Goal: Obtain resource: Download file/media

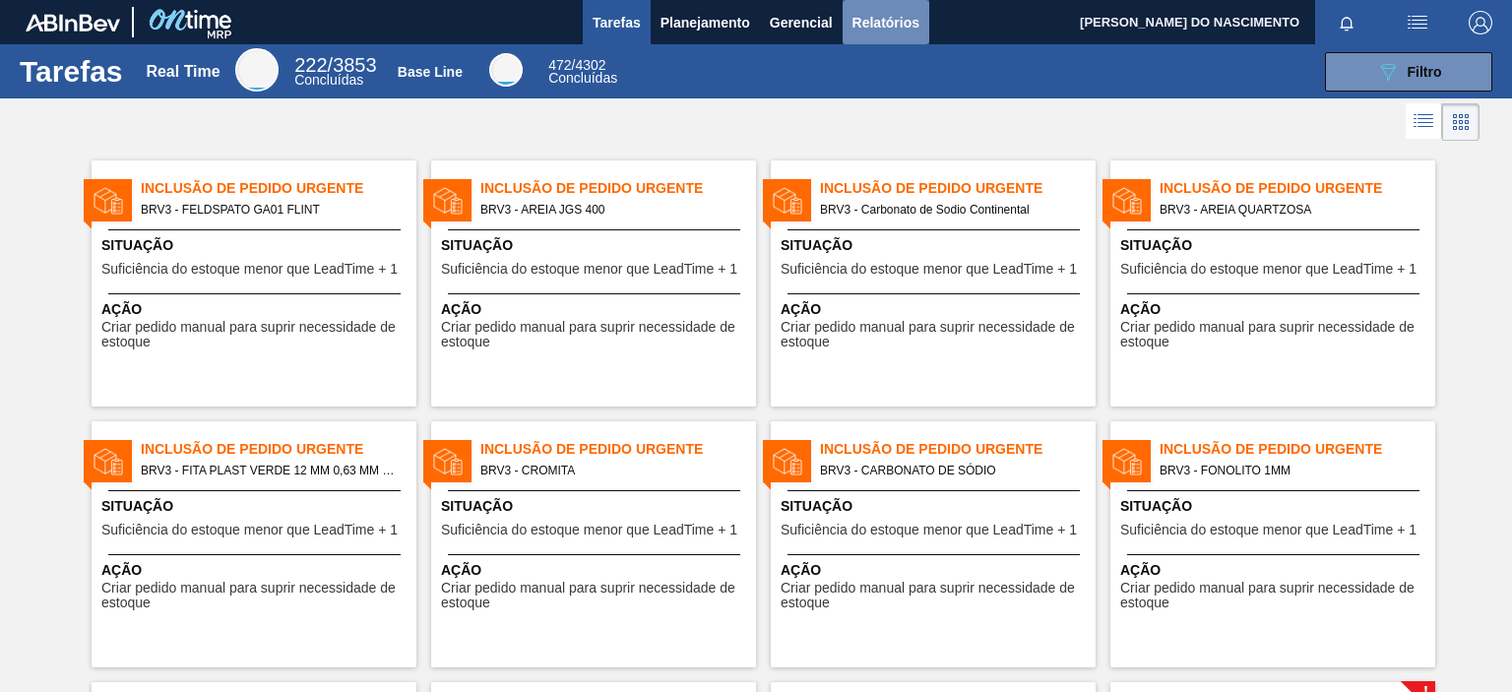
click at [874, 40] on button "Relatórios" at bounding box center [885, 22] width 87 height 44
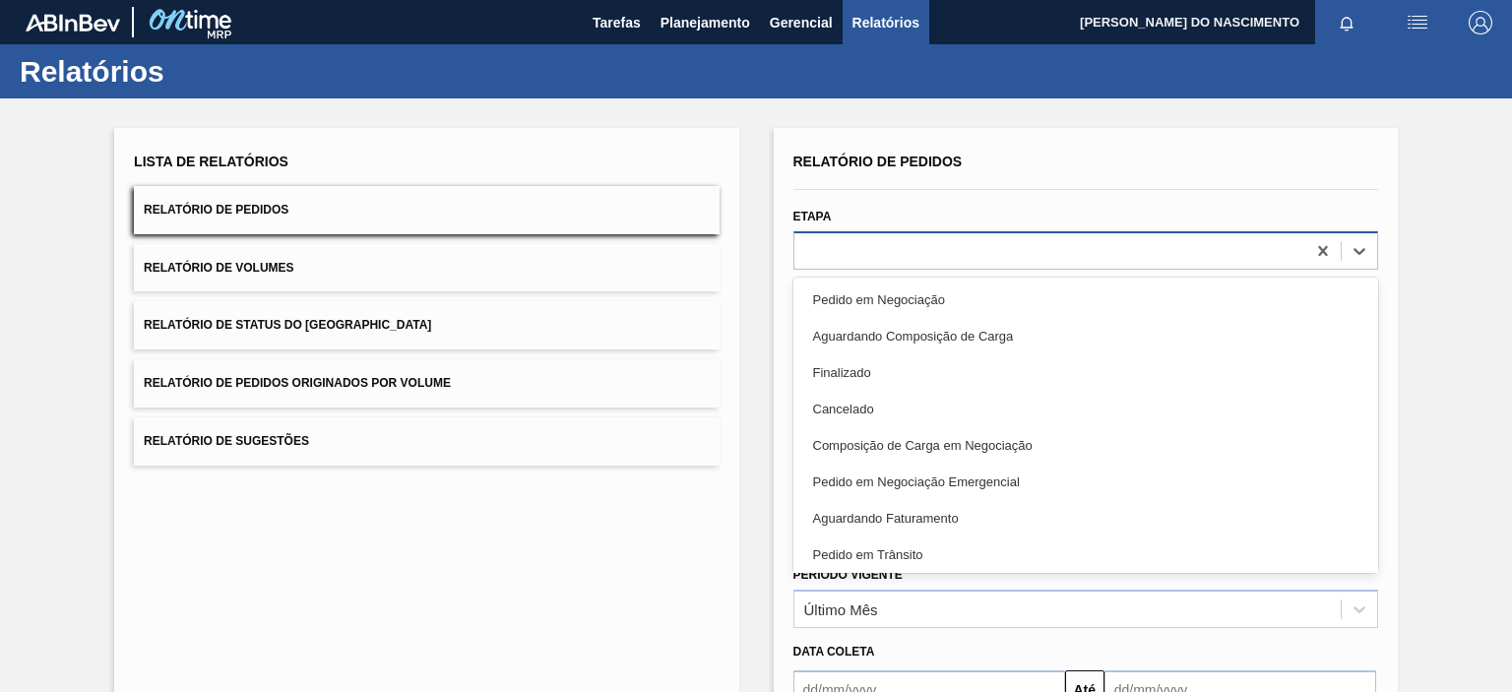
click at [996, 258] on div at bounding box center [1049, 250] width 511 height 29
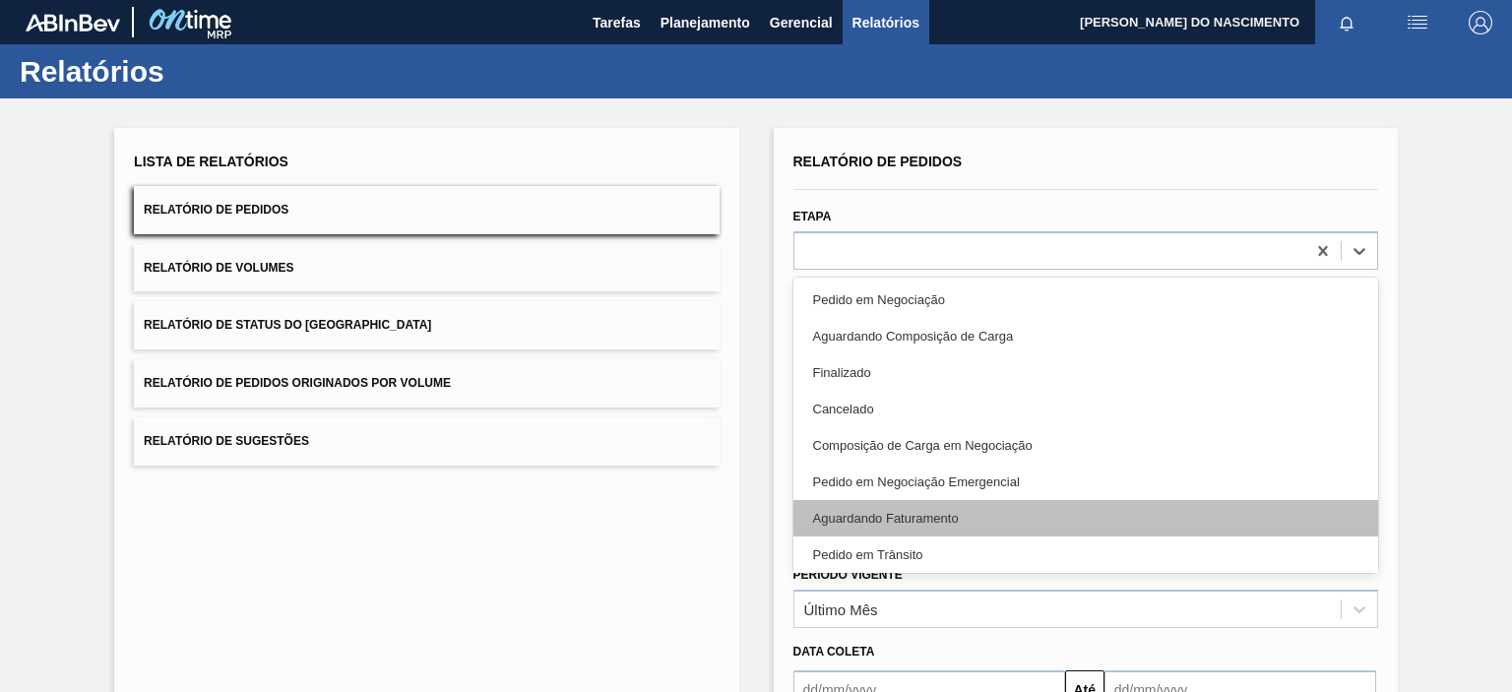
drag, startPoint x: 987, startPoint y: 497, endPoint x: 987, endPoint y: 511, distance: 13.8
click at [987, 511] on div "Pedido em Negociação Aguardando Composição de Carga Finalizado Cancelado Compos…" at bounding box center [1085, 425] width 585 height 295
click at [987, 511] on div "Aguardando Faturamento" at bounding box center [1085, 518] width 585 height 36
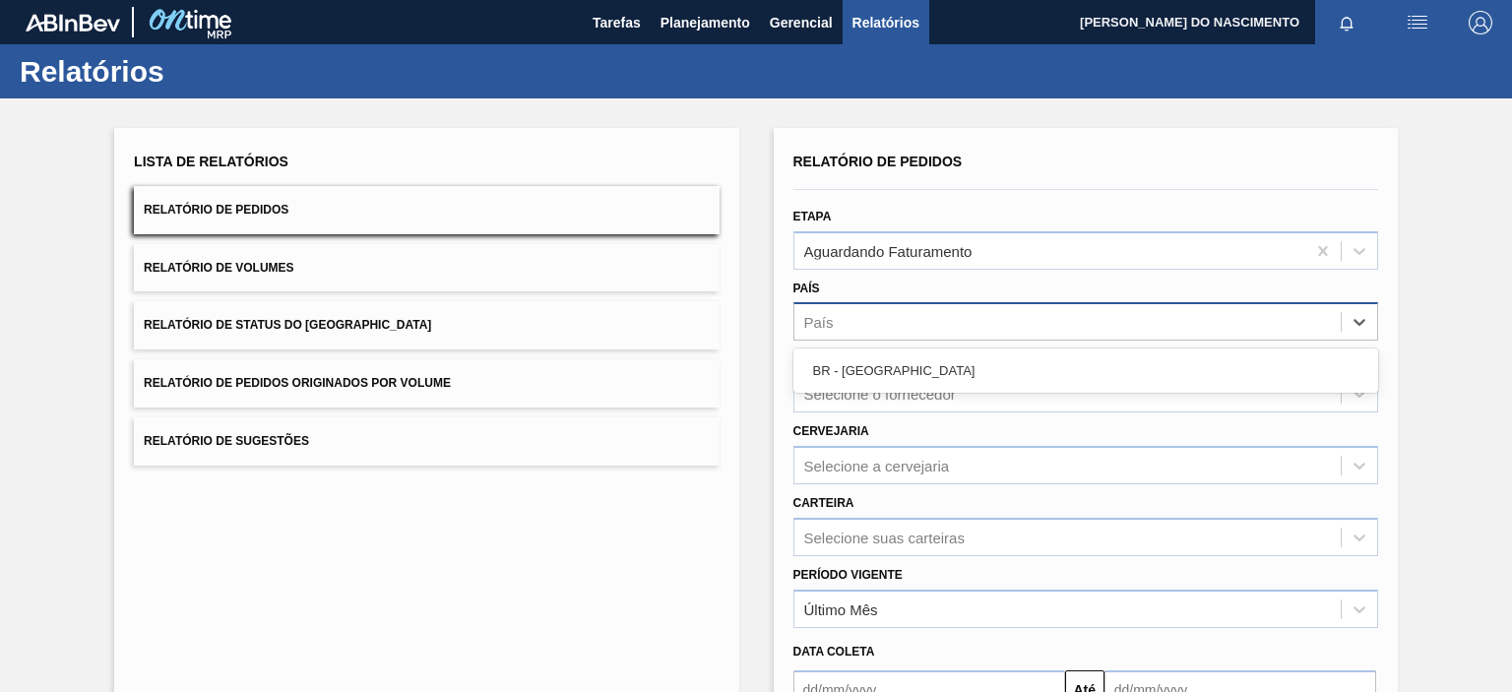
click at [868, 330] on div "País" at bounding box center [1067, 322] width 546 height 29
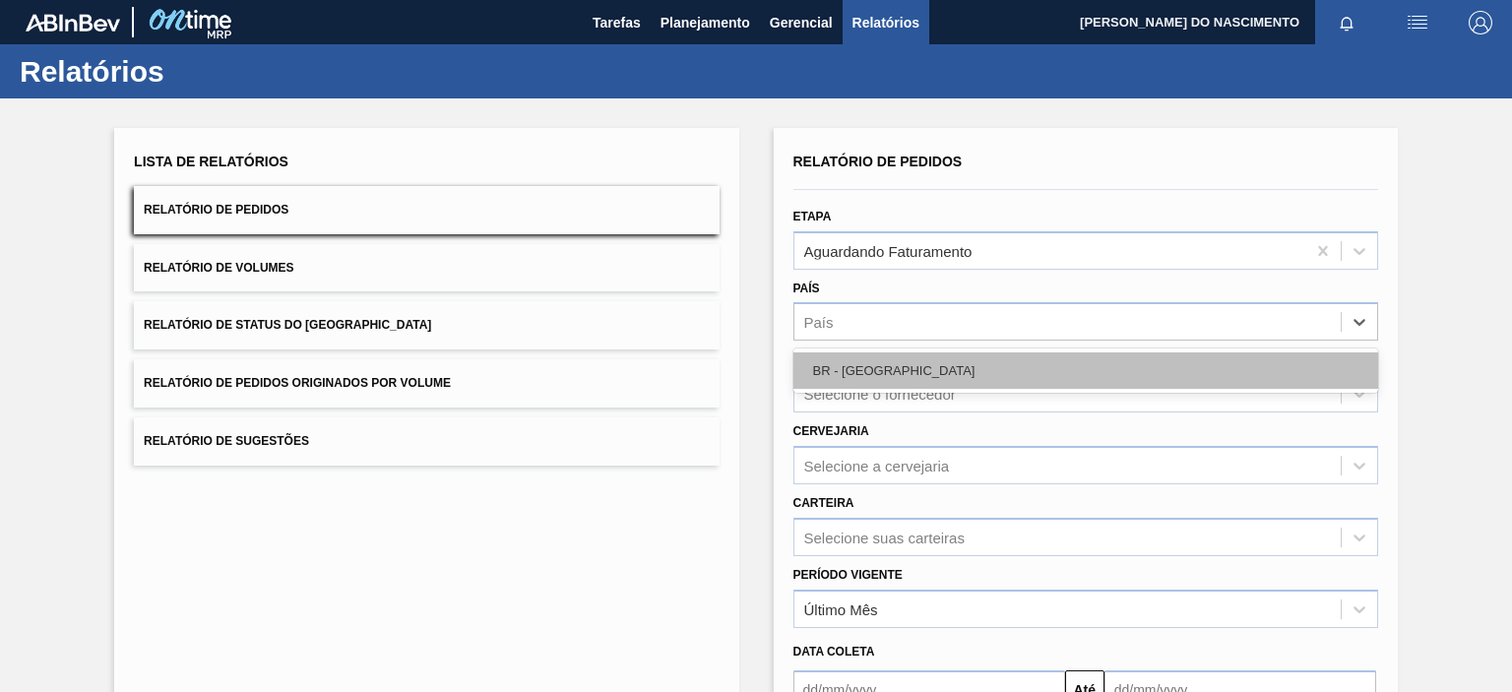
click at [871, 370] on div "BR - [GEOGRAPHIC_DATA]" at bounding box center [1085, 370] width 585 height 36
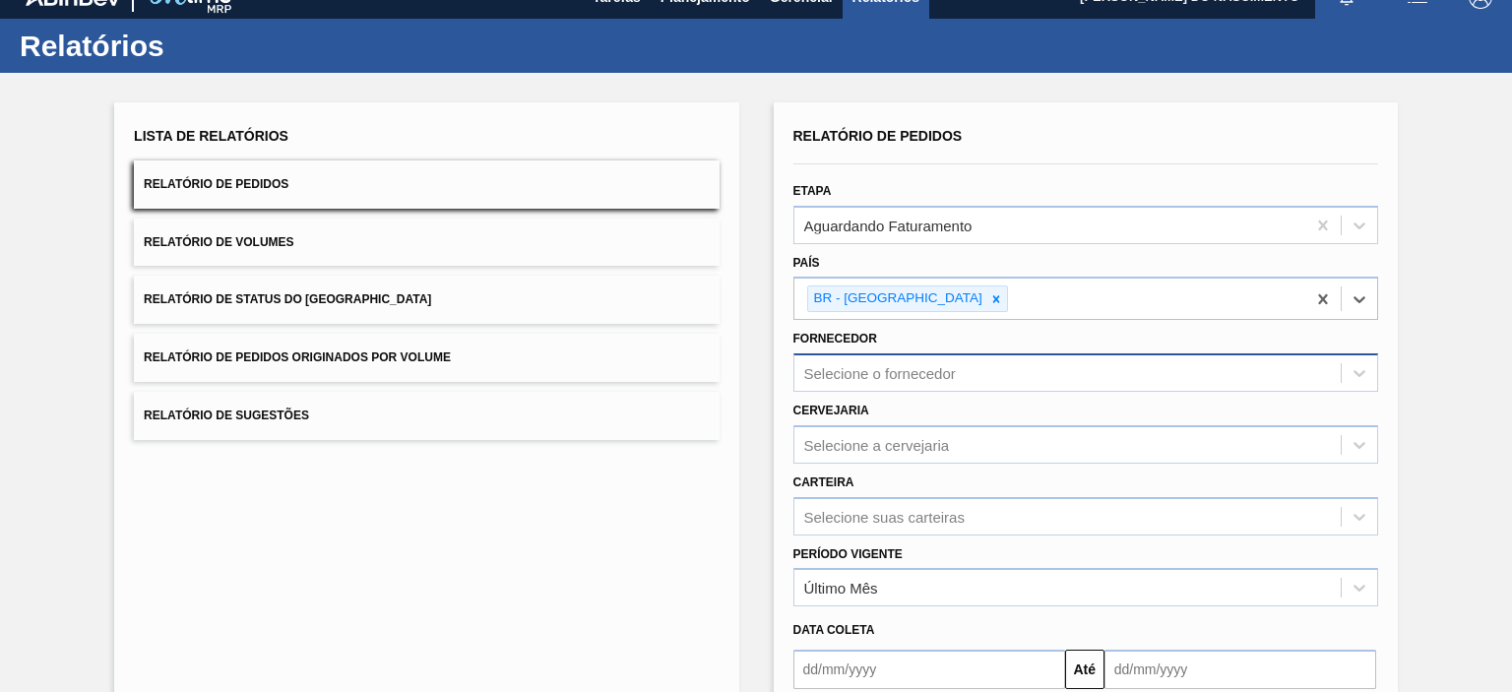
click at [870, 392] on div "Selecione o fornecedor" at bounding box center [1085, 372] width 585 height 38
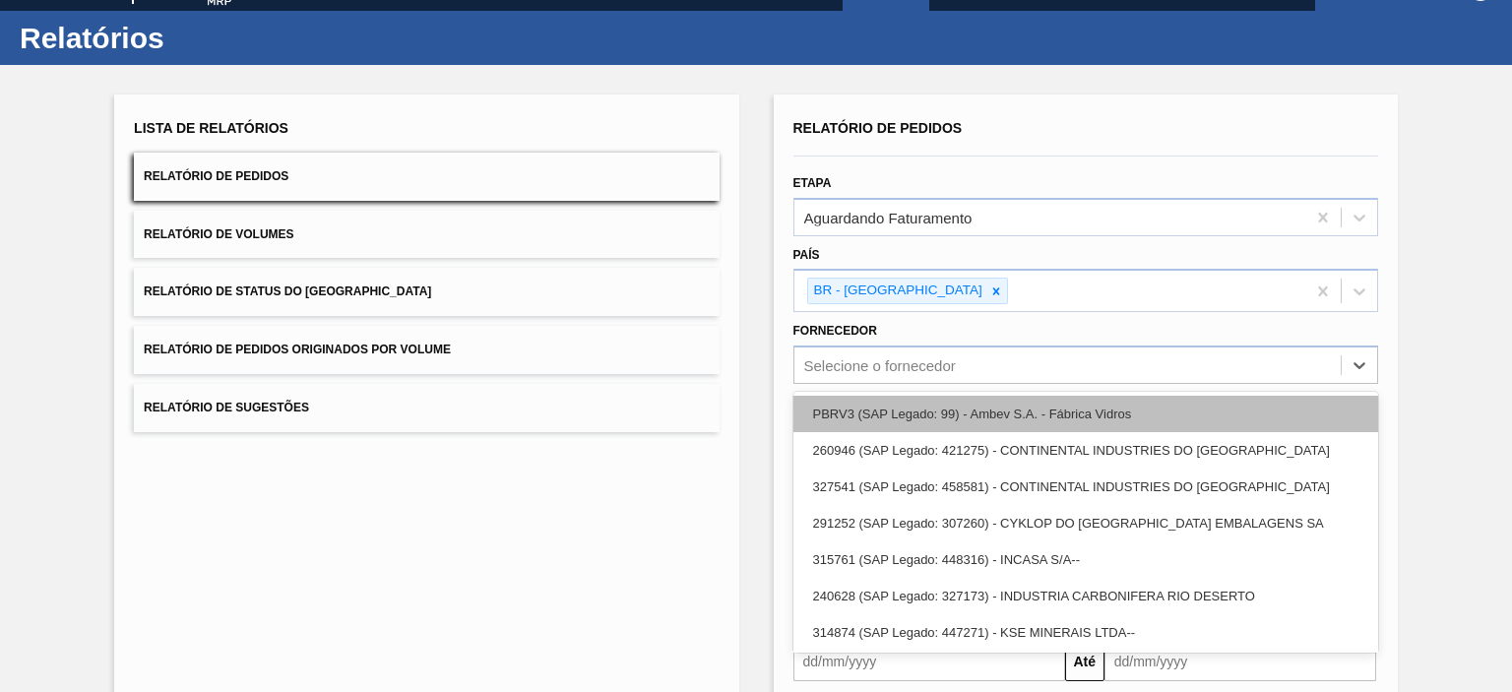
scroll to position [34, 0]
click at [870, 401] on div "PBRV3 (SAP Legado: 99) - Ambev S.A. - Fábrica Vidros" at bounding box center [1085, 413] width 585 height 36
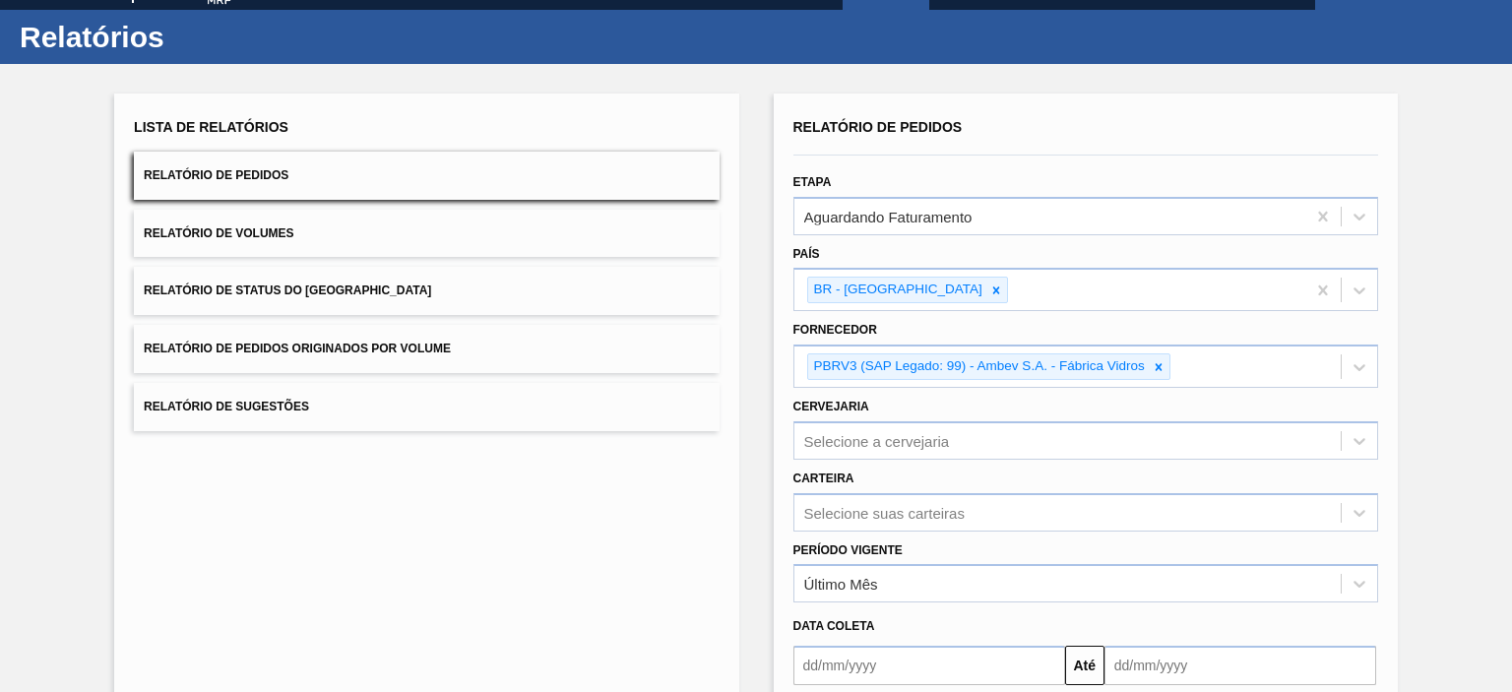
click at [1511, 440] on main "Tarefas Planejamento Gerencial Relatórios MATEUS BITENCOURT DO NASCIMENTO Marca…" at bounding box center [756, 346] width 1512 height 692
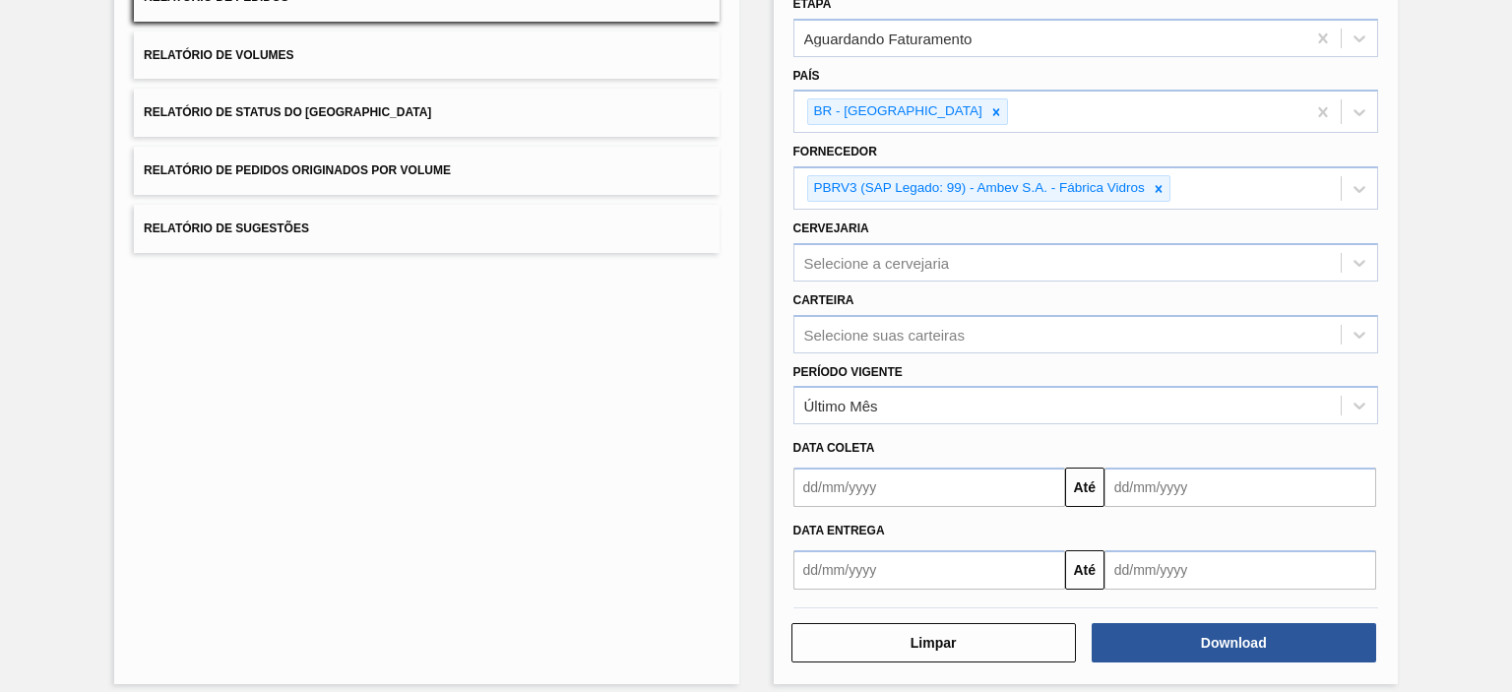
scroll to position [224, 0]
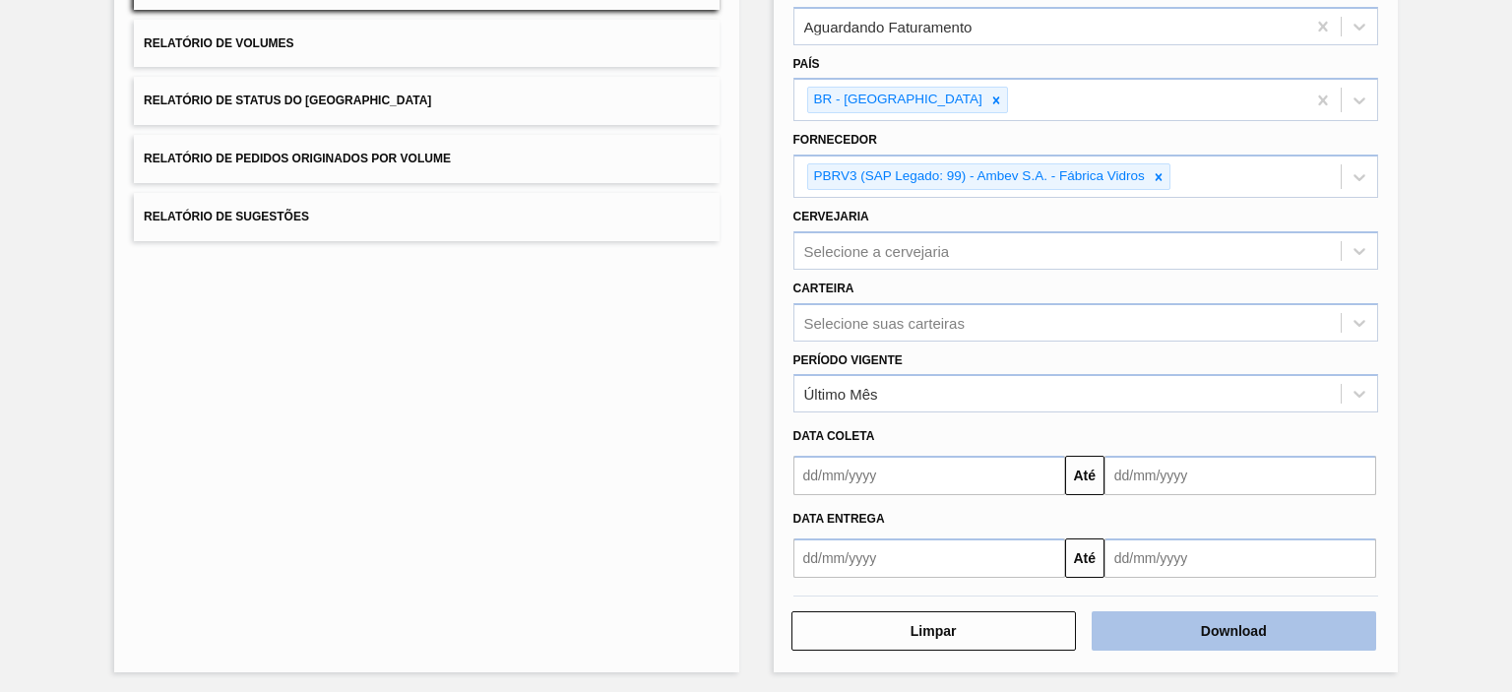
click at [1228, 623] on button "Download" at bounding box center [1233, 630] width 284 height 39
